Goal: Navigation & Orientation: Find specific page/section

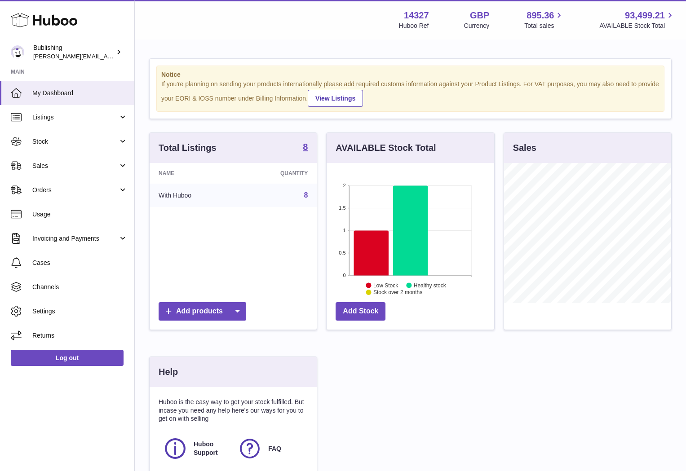
scroll to position [140, 167]
click at [115, 148] on link "Stock" at bounding box center [67, 141] width 134 height 24
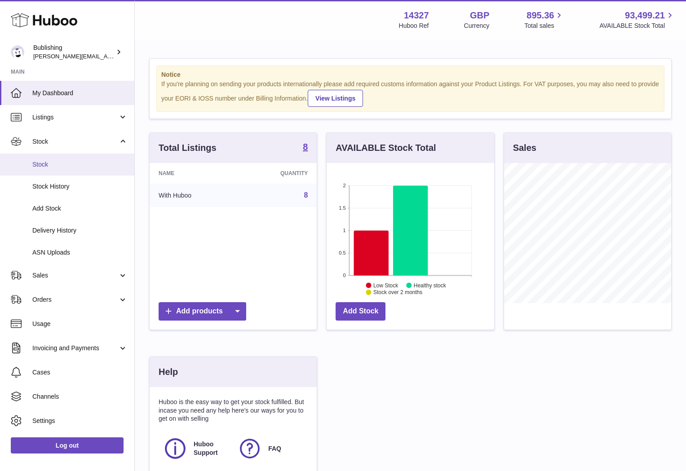
click at [71, 164] on span "Stock" at bounding box center [79, 164] width 95 height 9
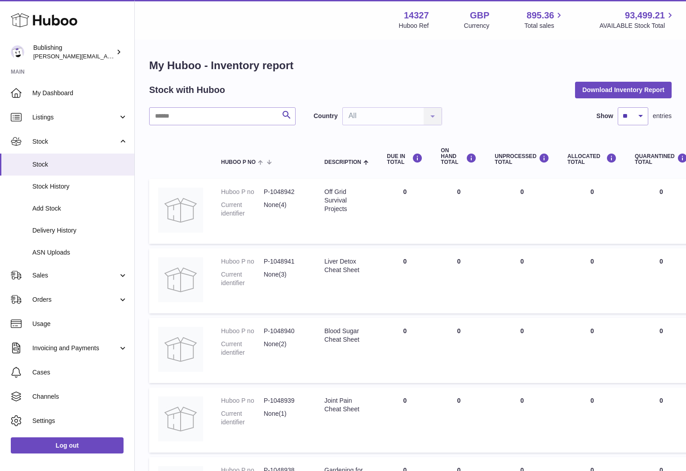
scroll to position [323, 0]
